Goal: Task Accomplishment & Management: Manage account settings

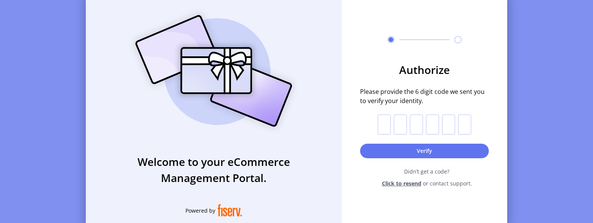
click at [21, 206] on div "Welcome to your eCommerce Management Portal. Powered by Authorize Please provid…" at bounding box center [296, 111] width 593 height 223
click at [380, 127] on input "text" at bounding box center [384, 125] width 13 height 20
paste input "*"
type input "*"
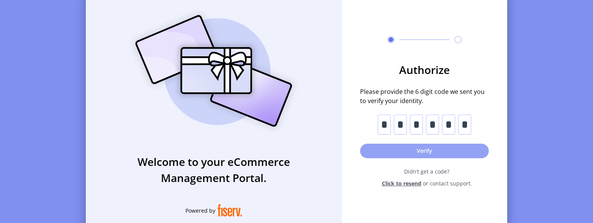
click at [427, 154] on button "Verify" at bounding box center [424, 151] width 129 height 15
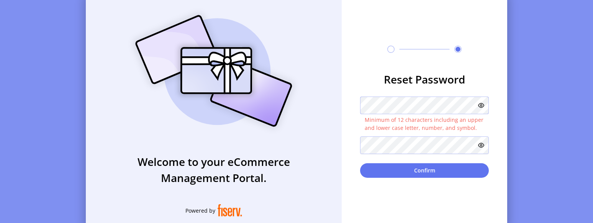
click at [286, 97] on div "Welcome to your eCommerce Management Portal. Powered by Reset Password Minimum …" at bounding box center [296, 112] width 421 height 230
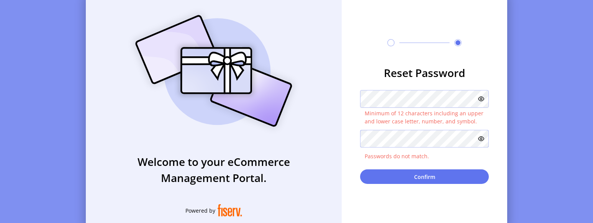
click at [328, 134] on div "Welcome to your eCommerce Management Portal. Powered by Reset Password Minimum …" at bounding box center [296, 112] width 421 height 230
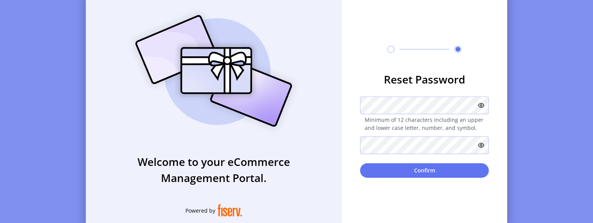
click at [536, 96] on div "Welcome to your eCommerce Management Portal. Powered by Reset Password Minimum …" at bounding box center [296, 111] width 593 height 223
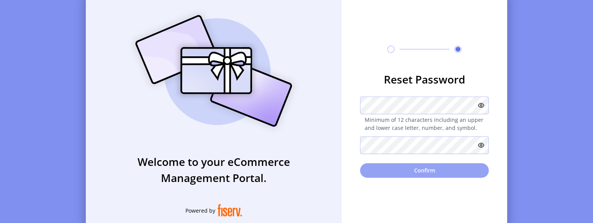
click at [425, 174] on button "Confirm" at bounding box center [424, 170] width 129 height 15
